Goal: Obtain resource: Obtain resource

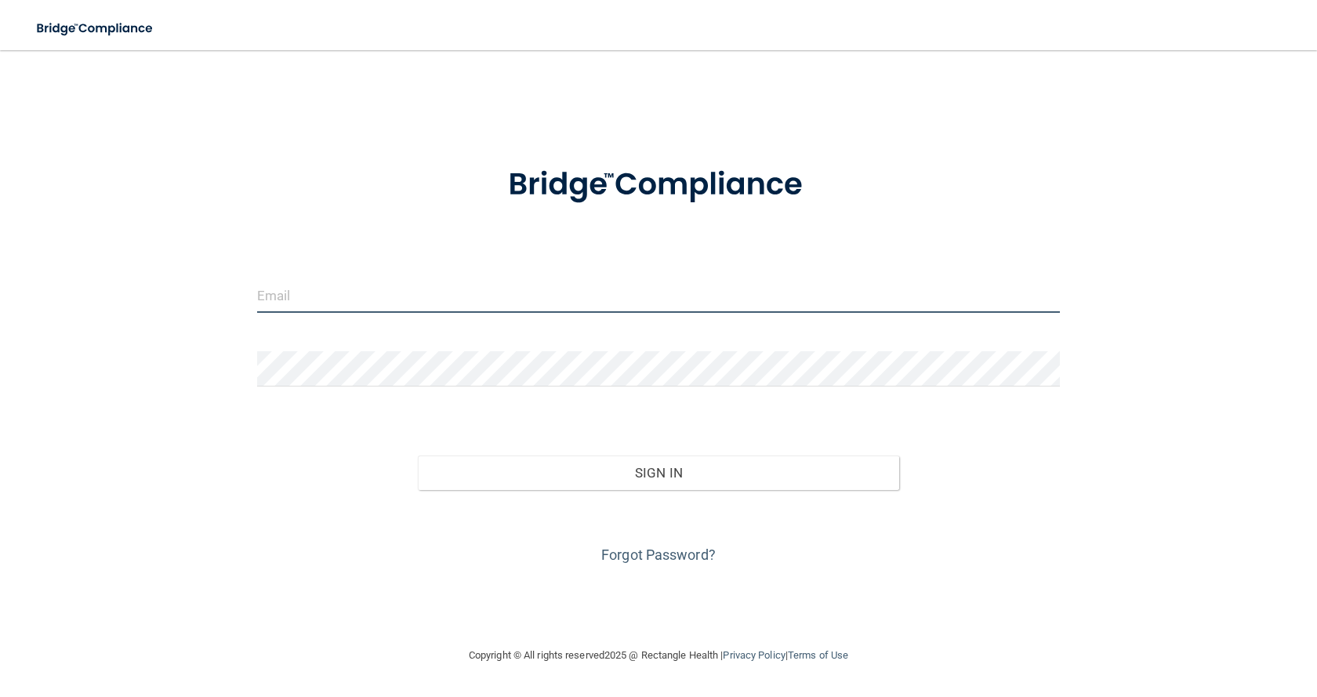
click at [511, 281] on input "email" at bounding box center [658, 294] width 803 height 35
type input "[PERSON_NAME][EMAIL_ADDRESS][PERSON_NAME][DOMAIN_NAME]"
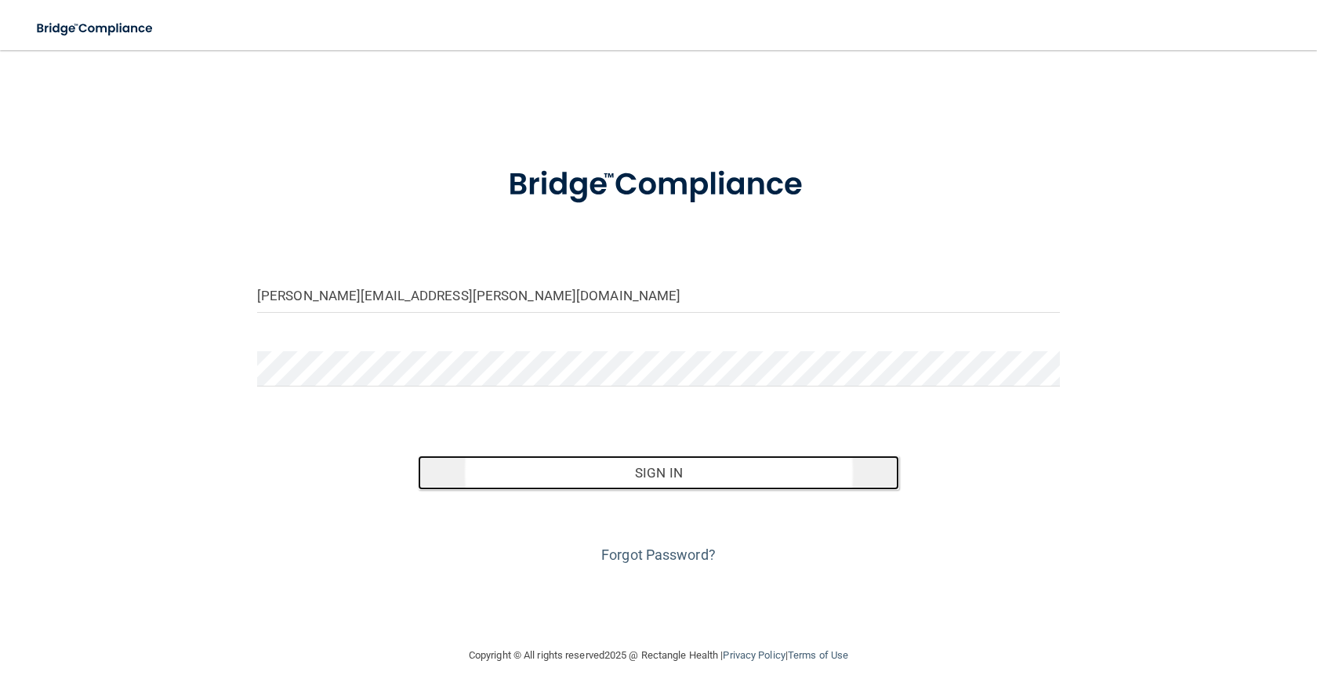
click at [638, 469] on button "Sign In" at bounding box center [658, 472] width 481 height 34
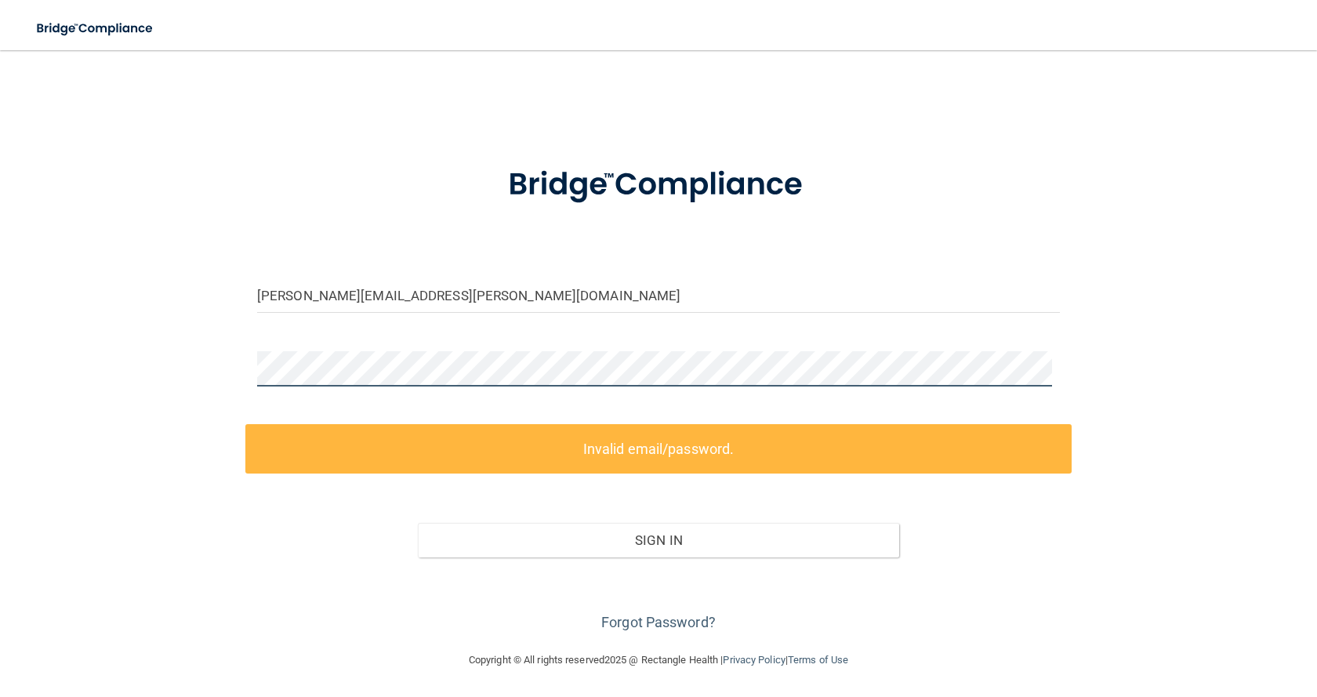
click at [216, 389] on div "nicole.newman@ameridentco.com Invalid email/password. You don't have permission…" at bounding box center [658, 350] width 1254 height 569
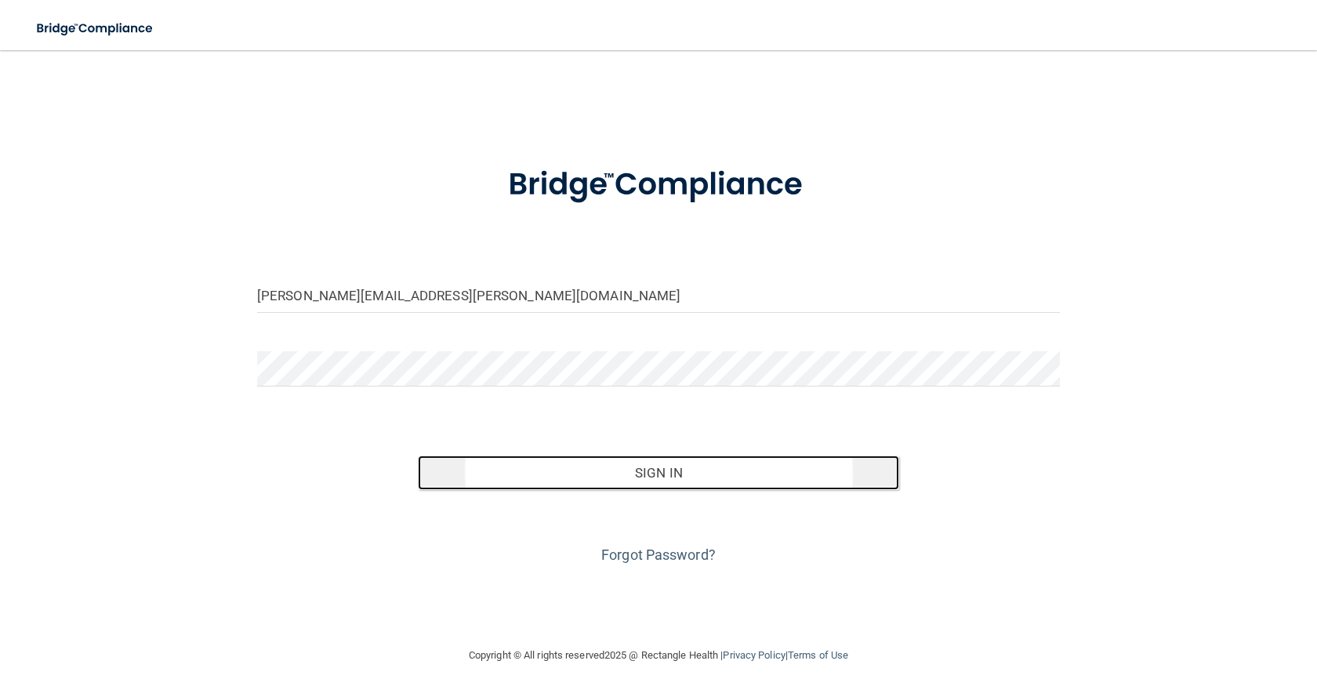
click at [584, 458] on button "Sign In" at bounding box center [658, 472] width 481 height 34
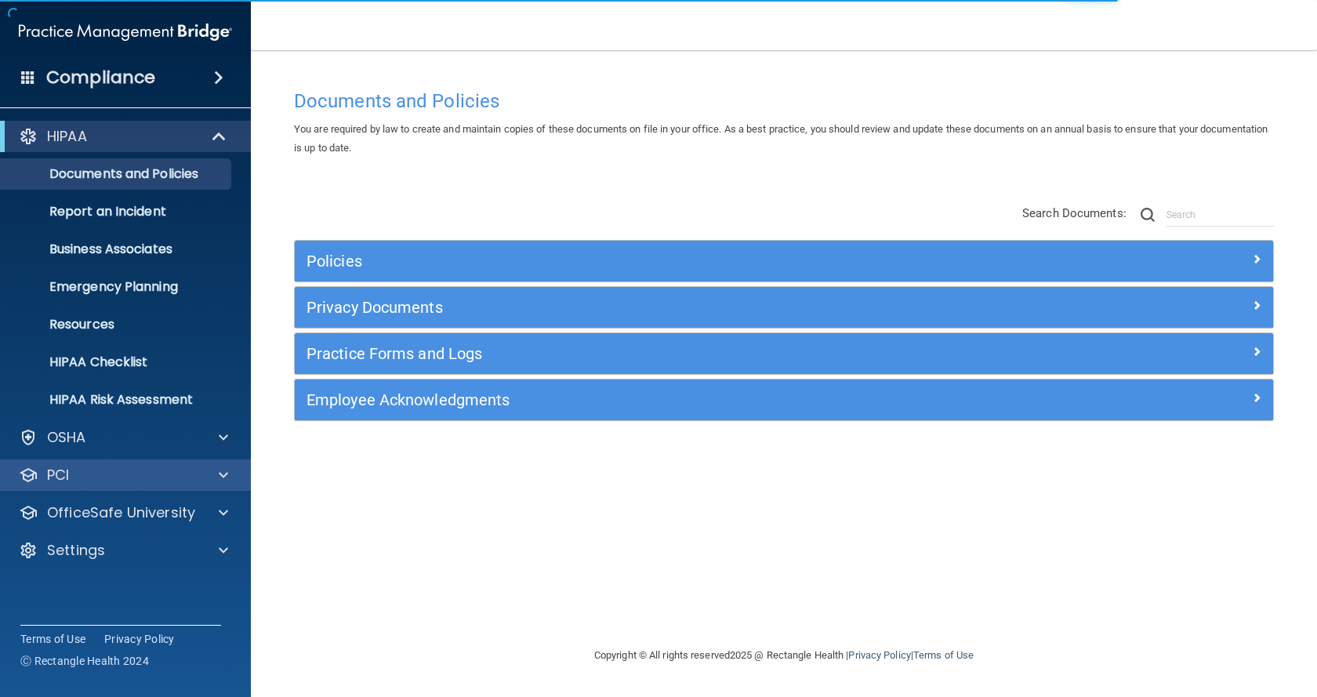
click at [93, 485] on div "PCI" at bounding box center [126, 474] width 252 height 31
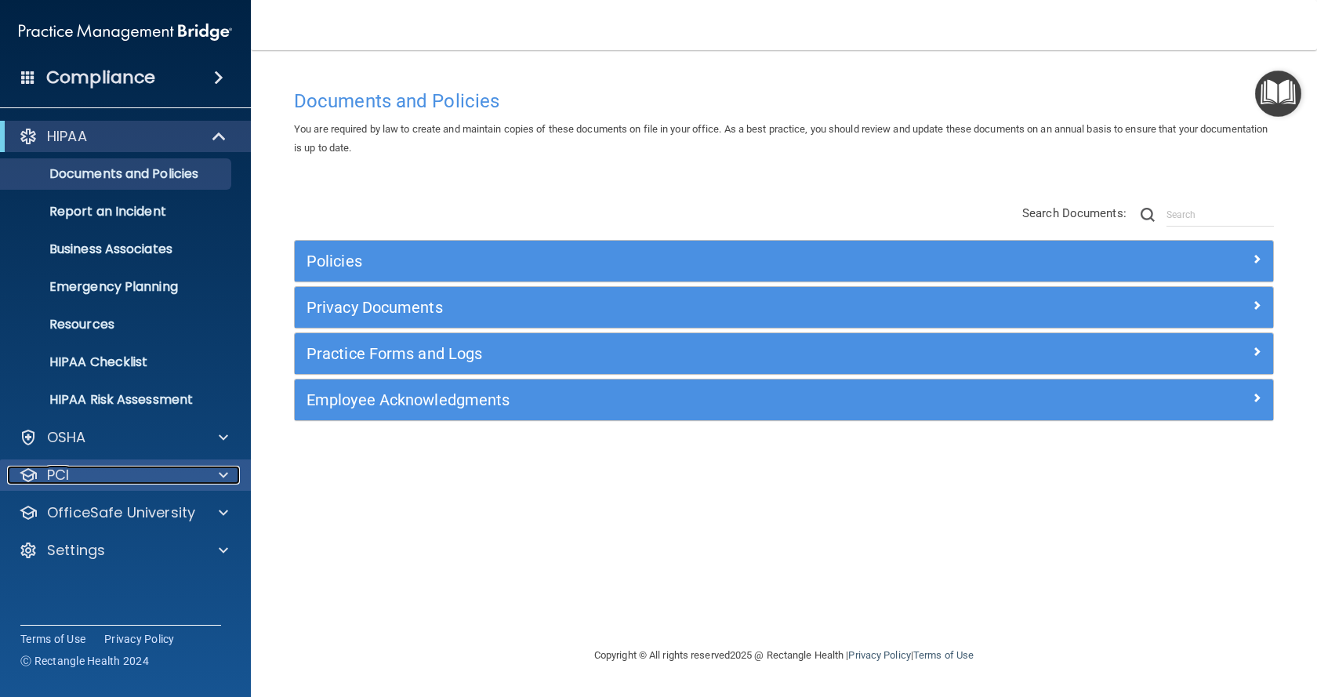
click at [85, 469] on div "PCI" at bounding box center [104, 475] width 194 height 19
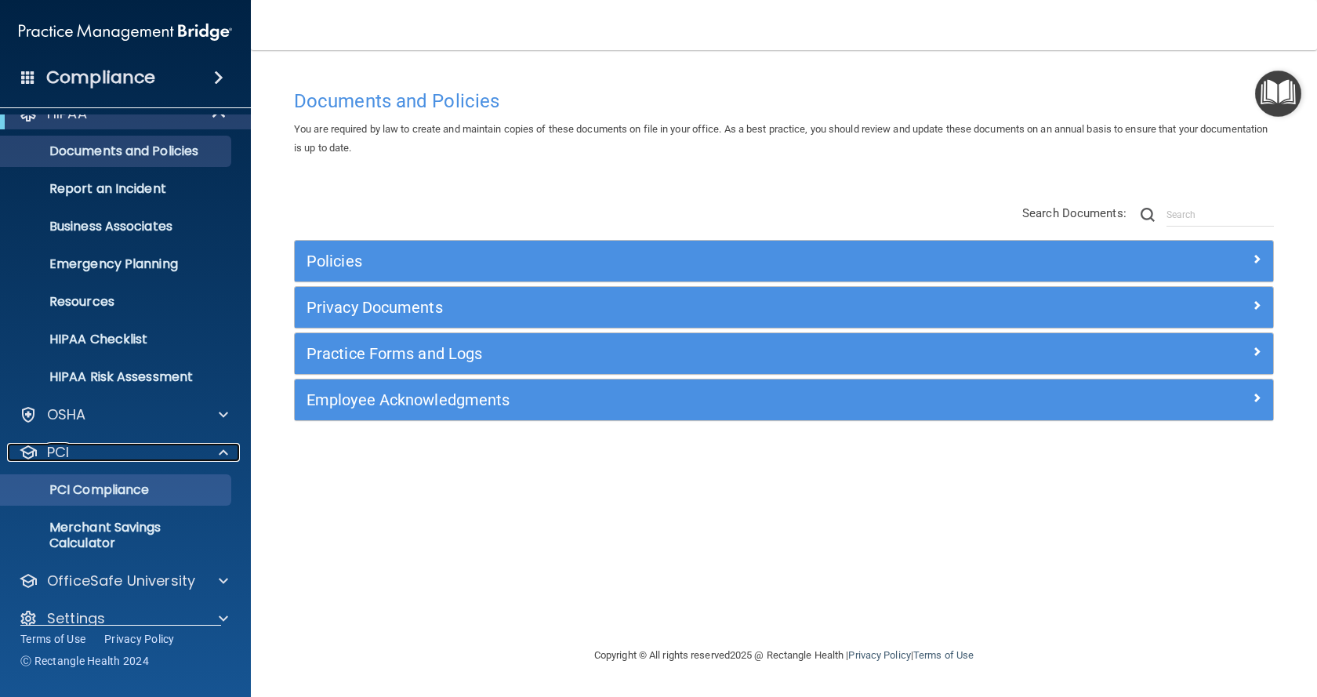
scroll to position [45, 0]
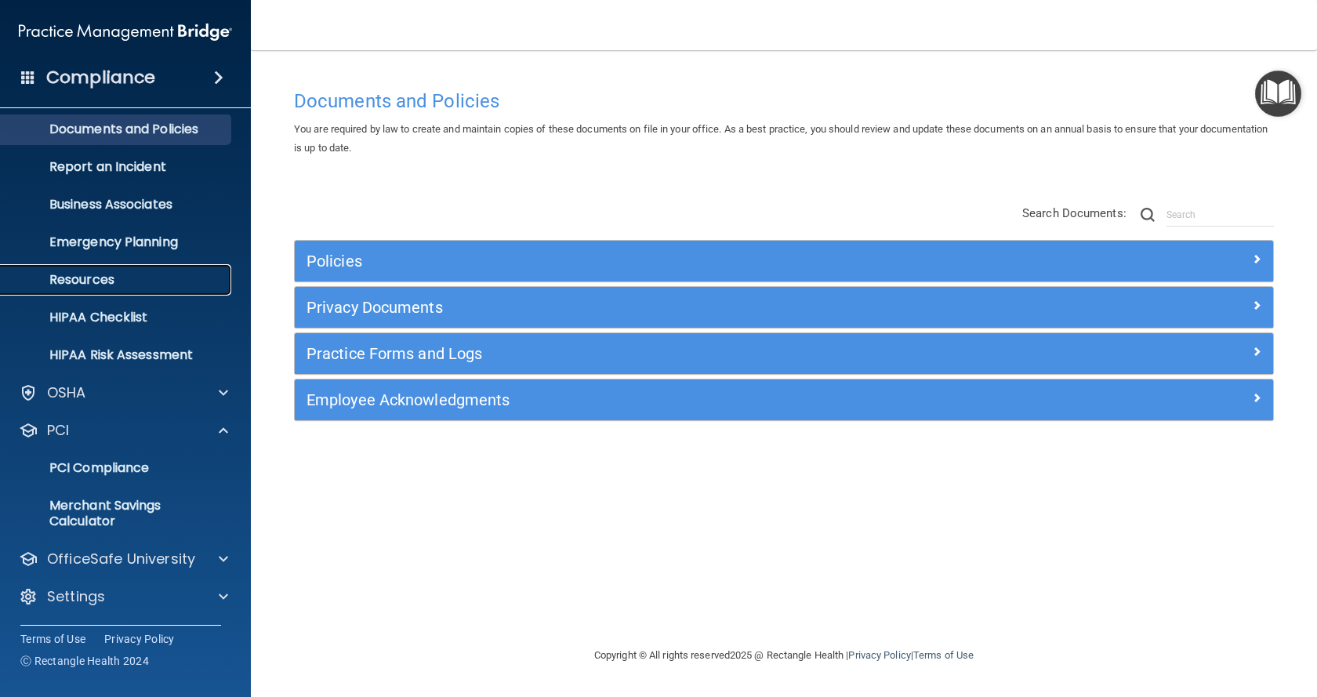
click at [125, 281] on p "Resources" at bounding box center [117, 280] width 214 height 16
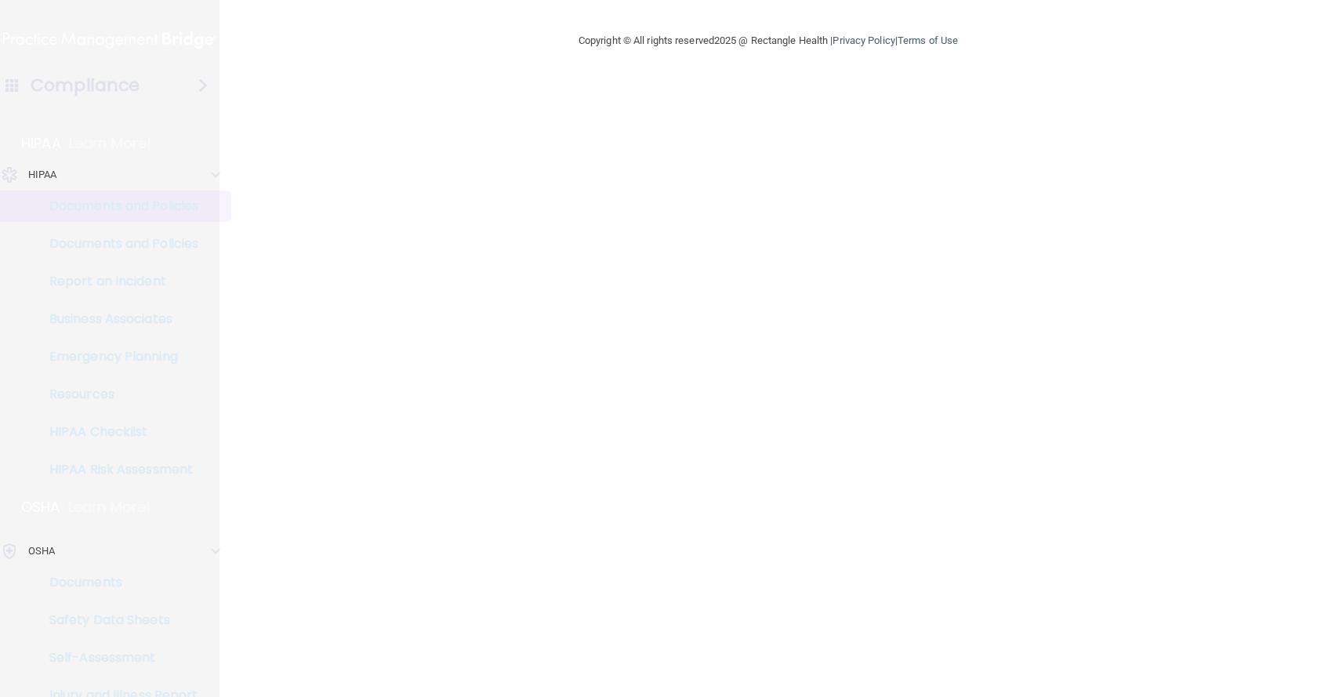
click at [140, 201] on p "Documents and Policies" at bounding box center [117, 206] width 214 height 16
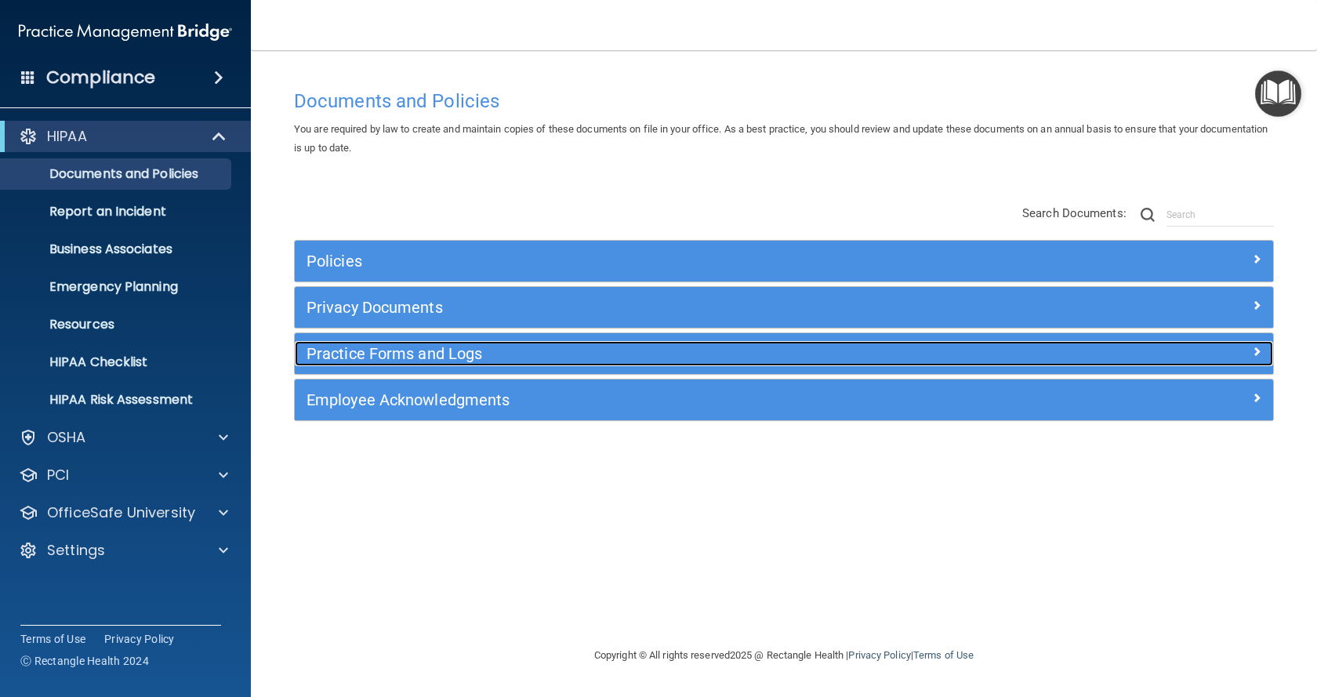
click at [433, 345] on h5 "Practice Forms and Logs" at bounding box center [661, 353] width 710 height 17
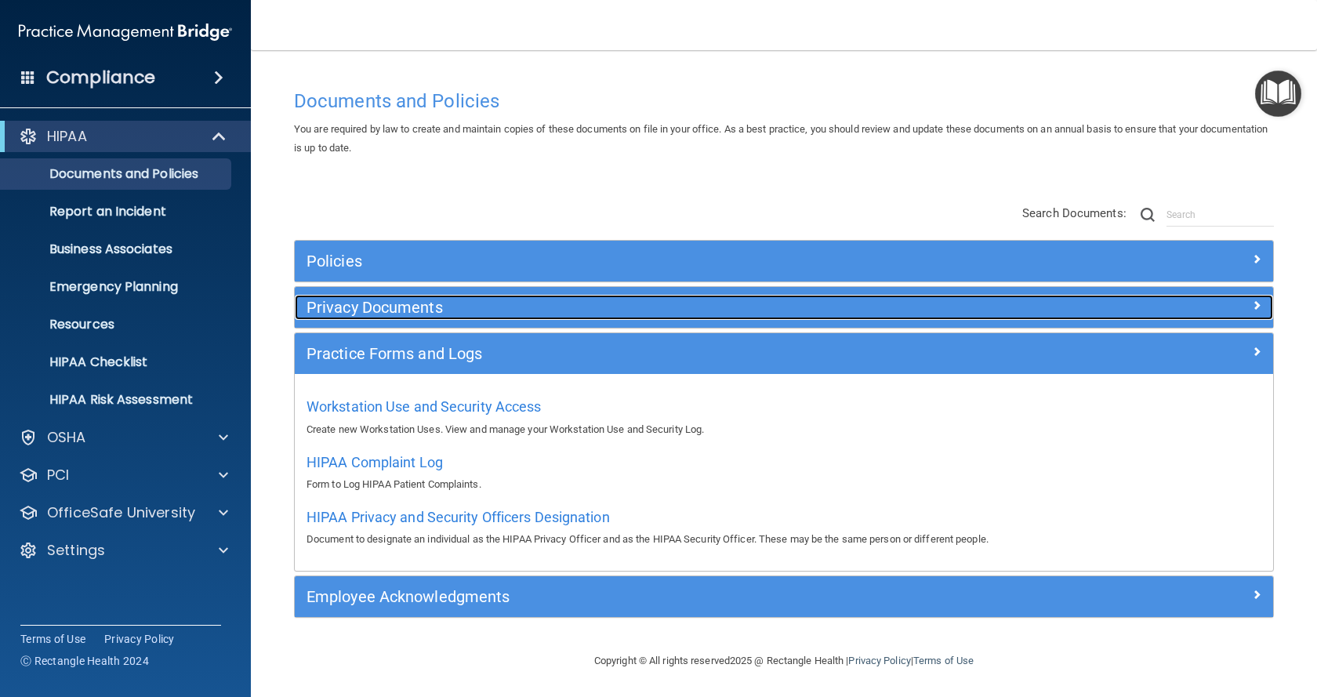
click at [419, 304] on h5 "Privacy Documents" at bounding box center [661, 307] width 710 height 17
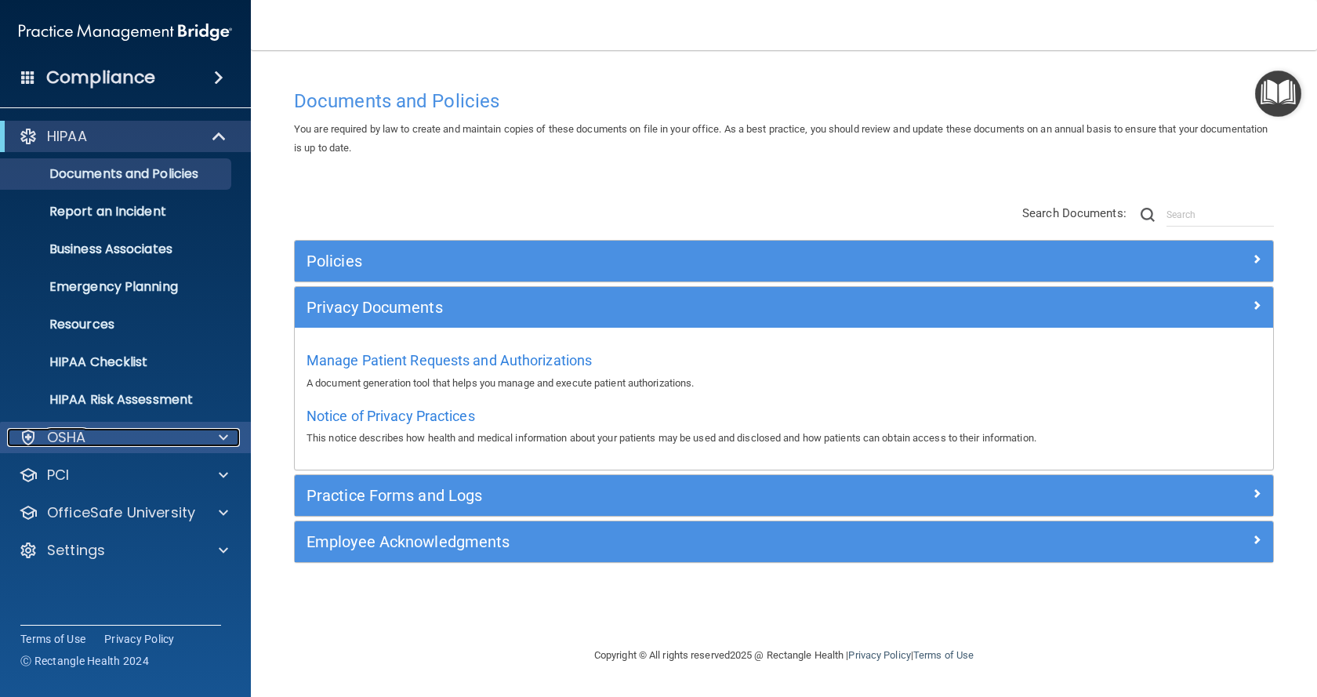
click at [83, 426] on div "OSHA" at bounding box center [126, 437] width 252 height 31
click at [229, 431] on div at bounding box center [220, 437] width 39 height 19
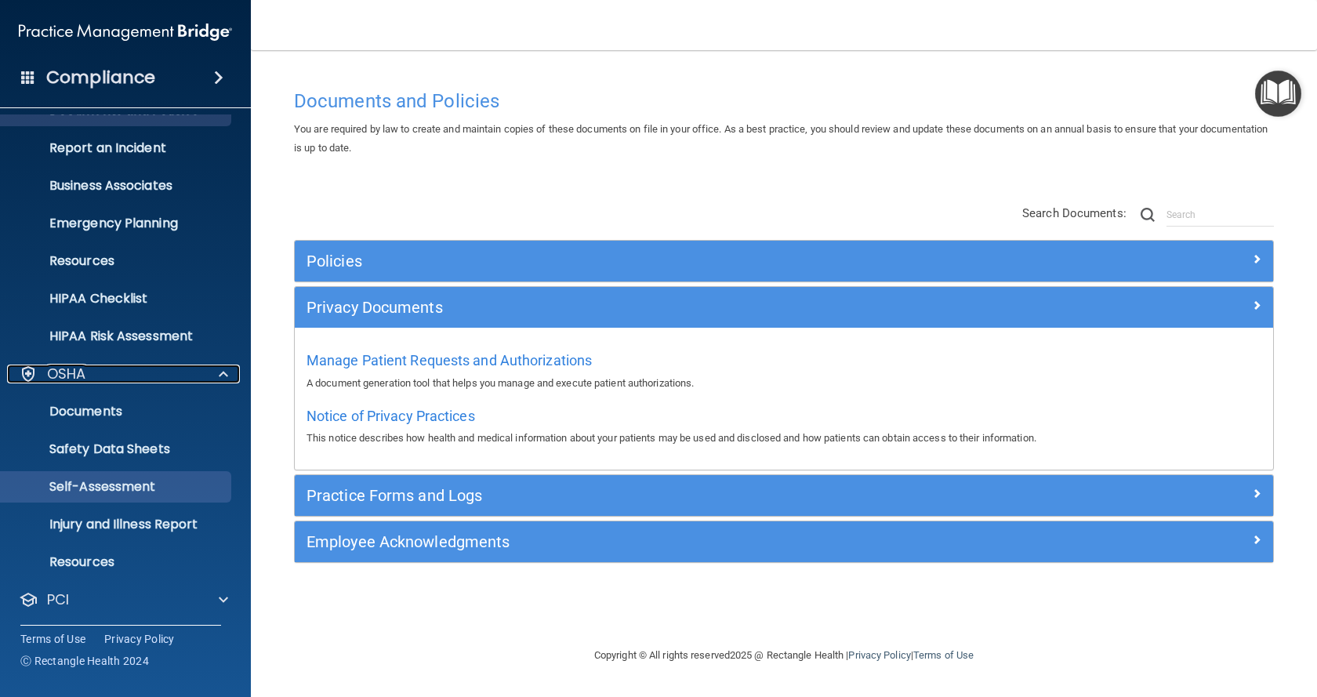
scroll to position [142, 0]
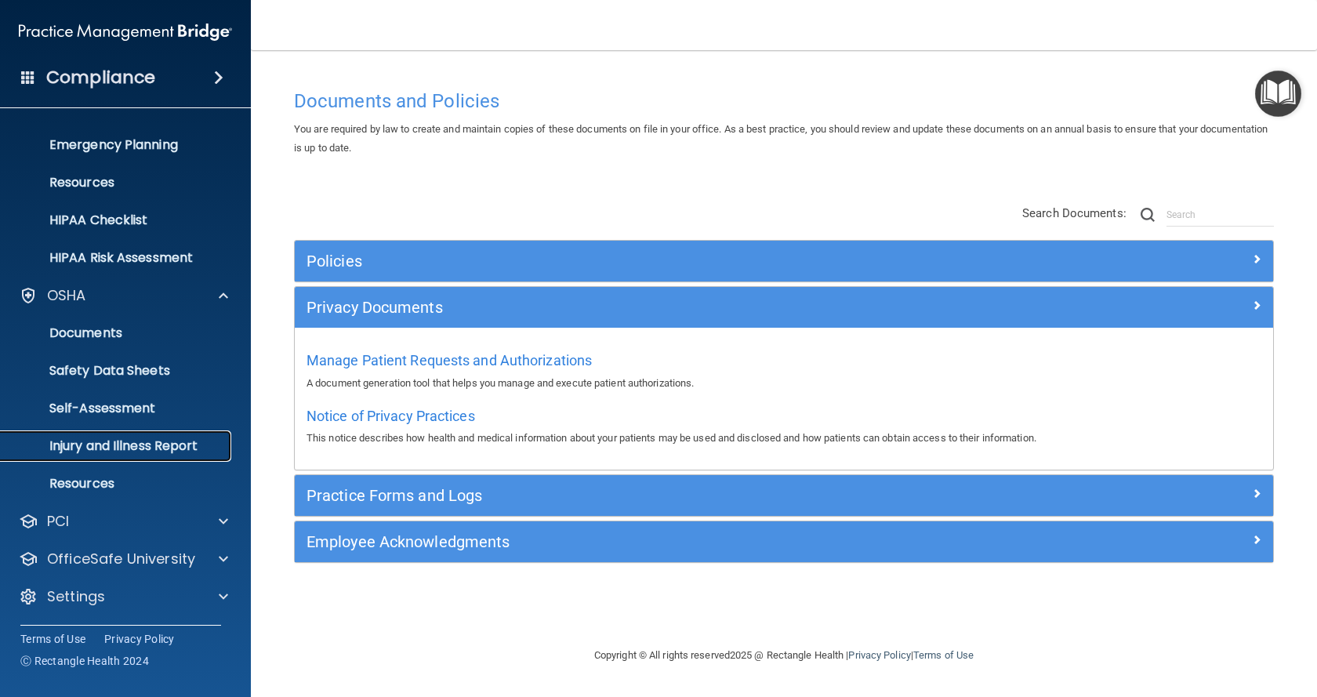
click at [143, 448] on p "Injury and Illness Report" at bounding box center [117, 446] width 214 height 16
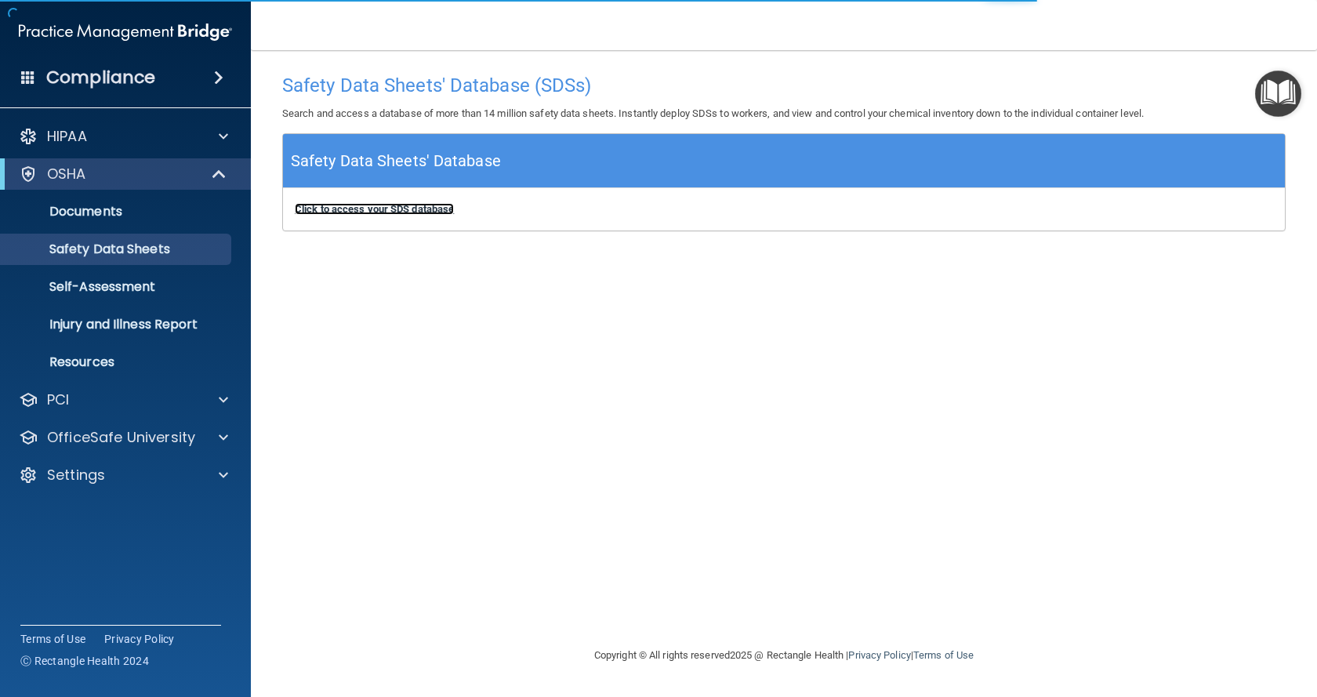
click at [402, 208] on b "Click to access your SDS database" at bounding box center [374, 209] width 159 height 12
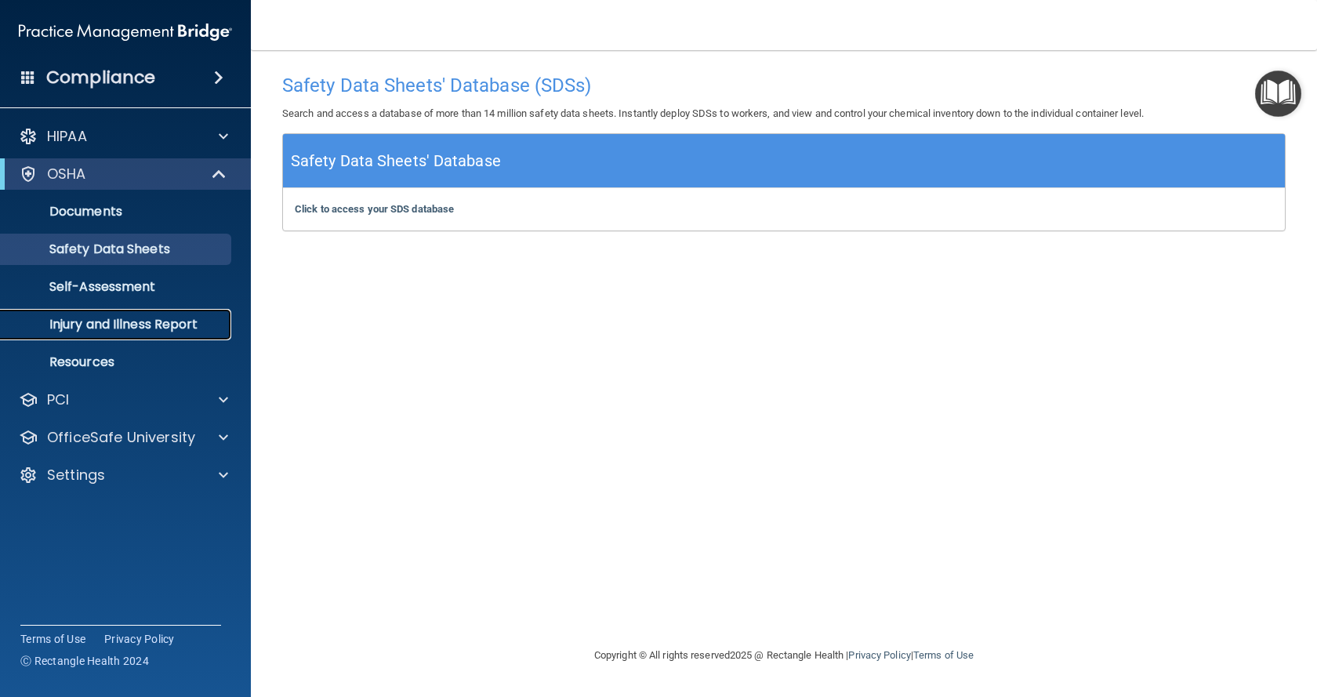
click at [140, 327] on p "Injury and Illness Report" at bounding box center [117, 325] width 214 height 16
